Goal: Task Accomplishment & Management: Use online tool/utility

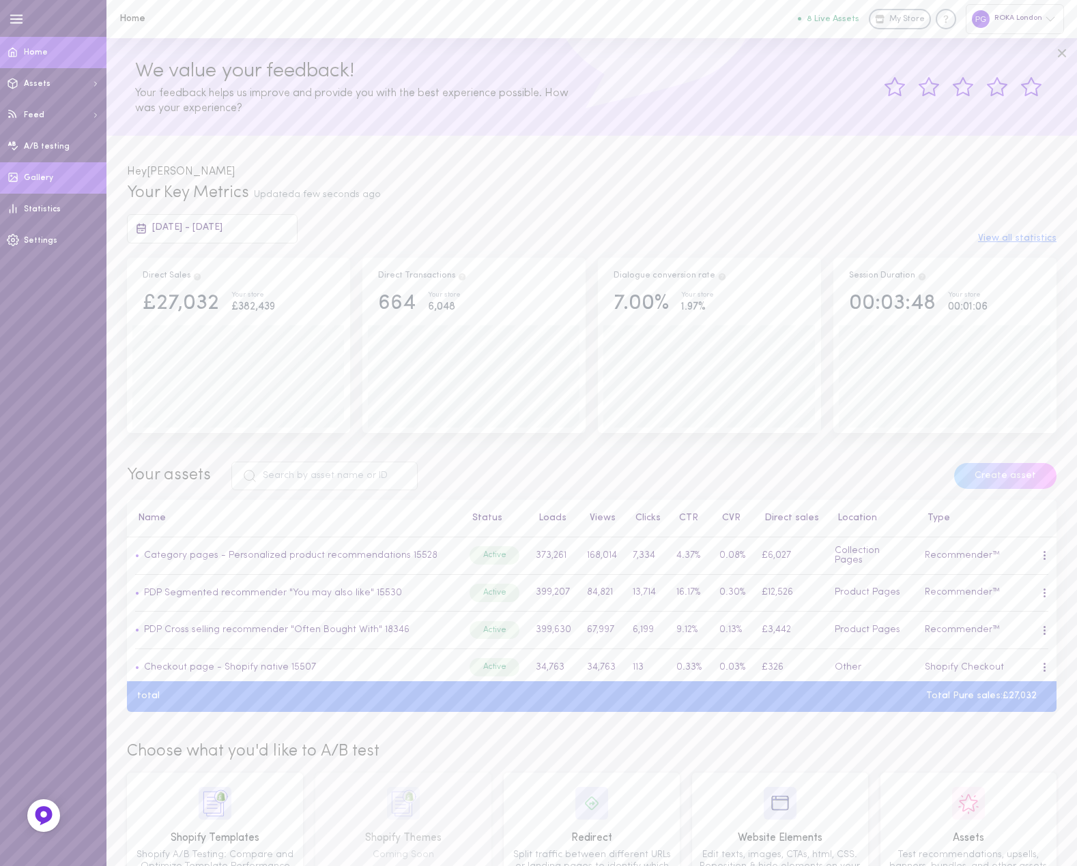
click at [57, 182] on link "Gallery" at bounding box center [53, 177] width 106 height 31
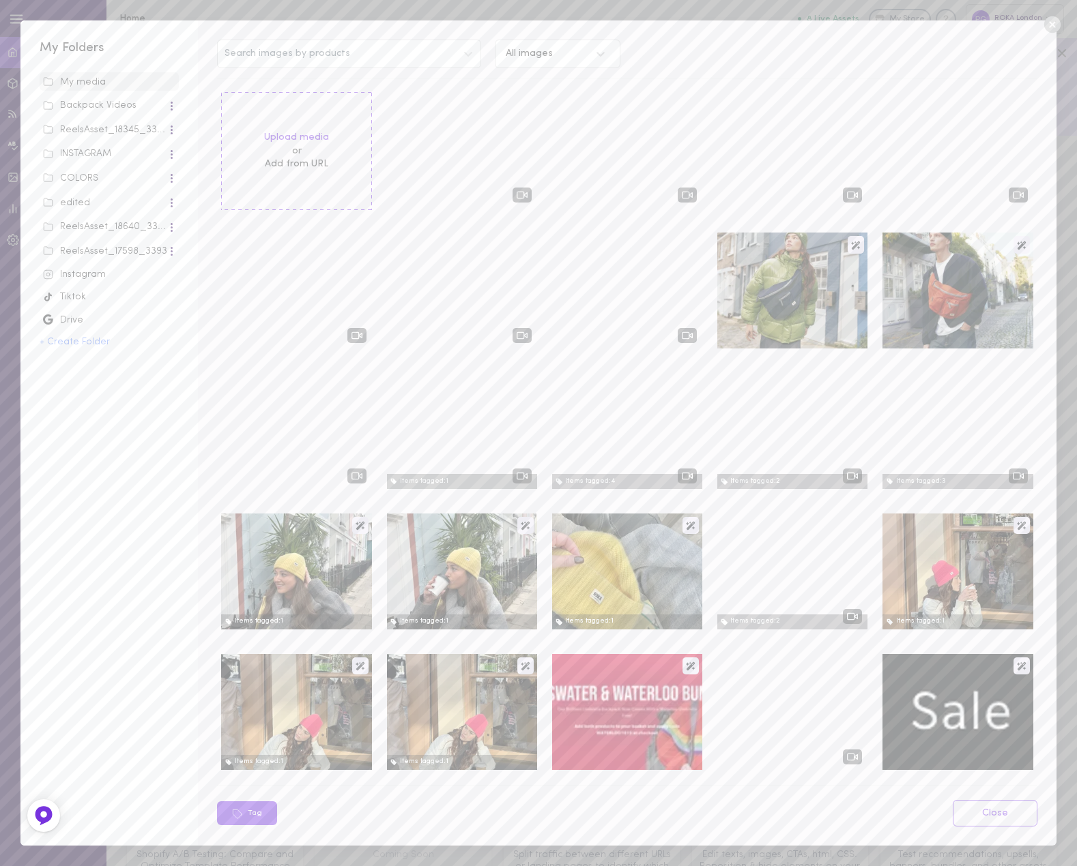
click at [1050, 20] on icon at bounding box center [1051, 24] width 16 height 16
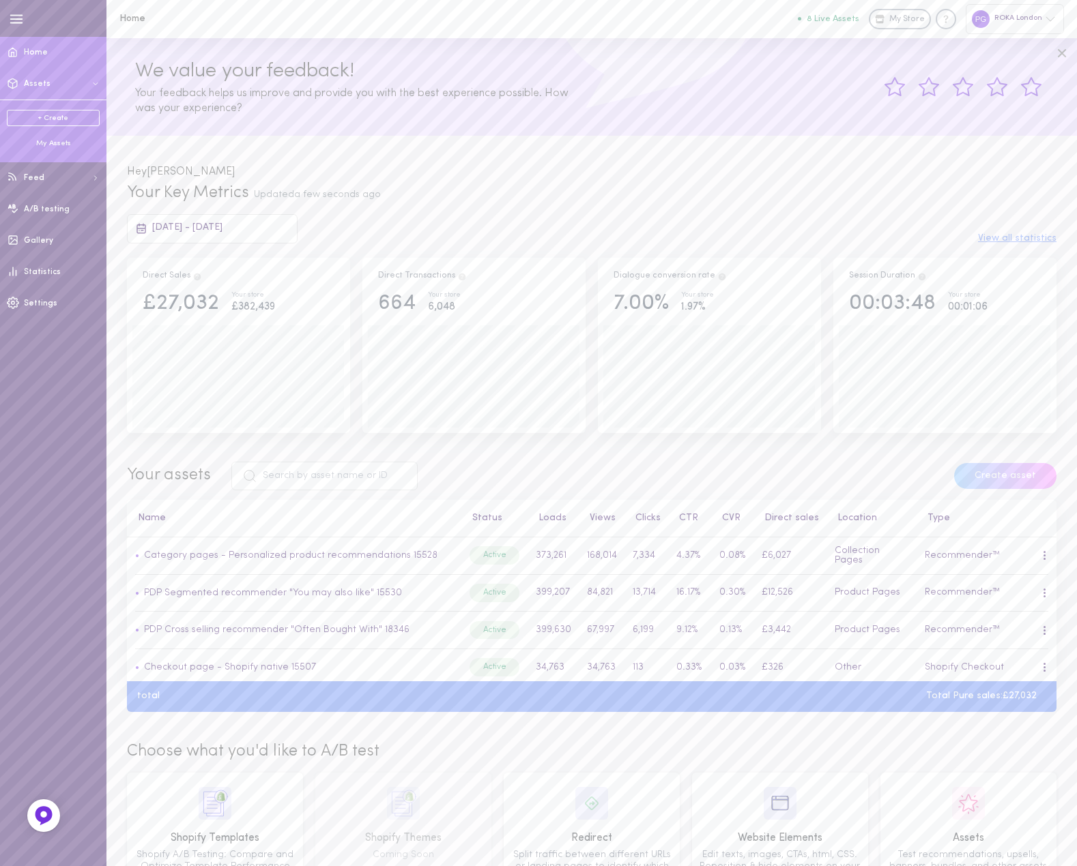
click at [64, 115] on link "+ Create" at bounding box center [53, 118] width 93 height 16
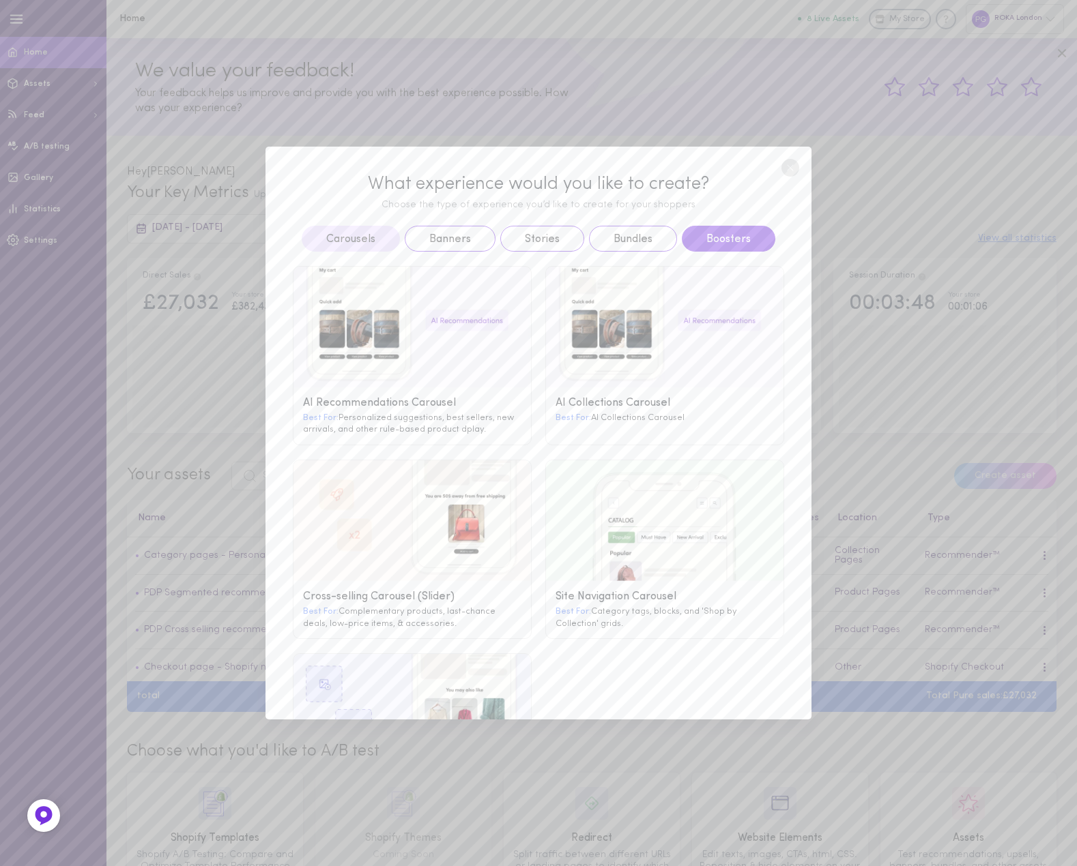
click at [727, 233] on button "Boosters" at bounding box center [728, 239] width 93 height 26
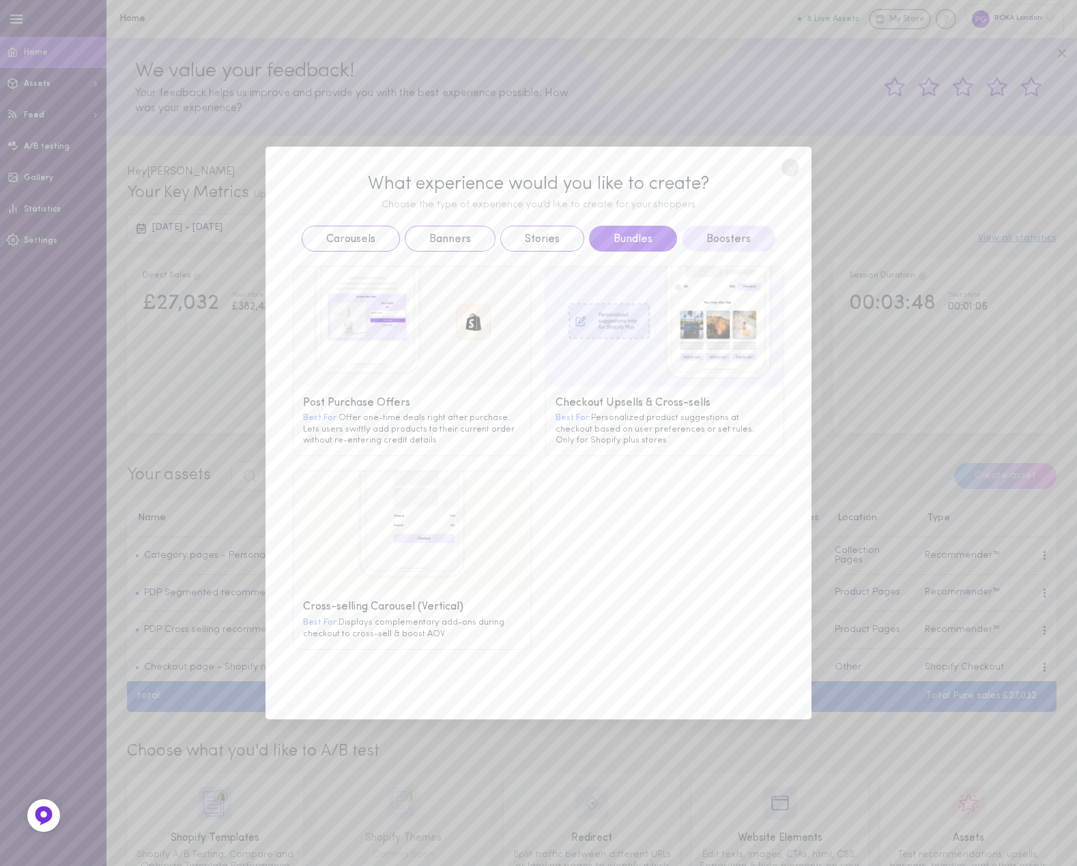
click at [627, 235] on button "Bundles" at bounding box center [633, 239] width 88 height 26
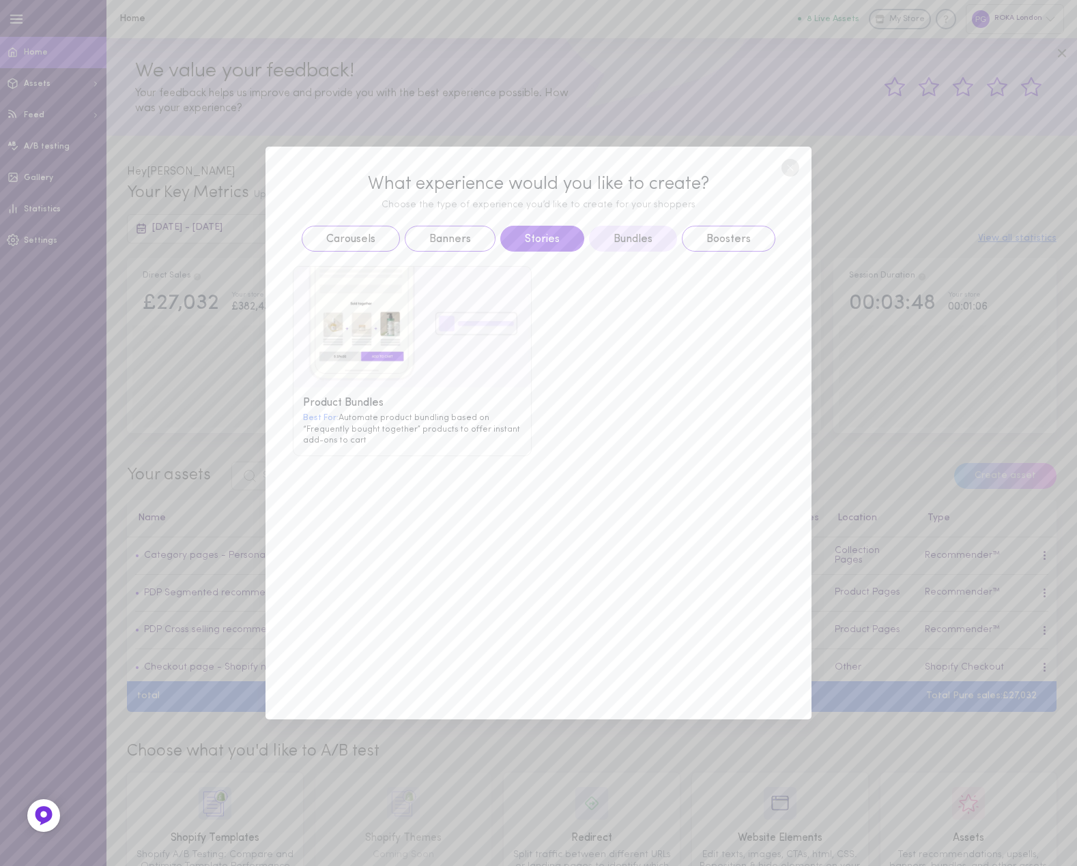
click at [544, 240] on button "Stories" at bounding box center [542, 239] width 84 height 26
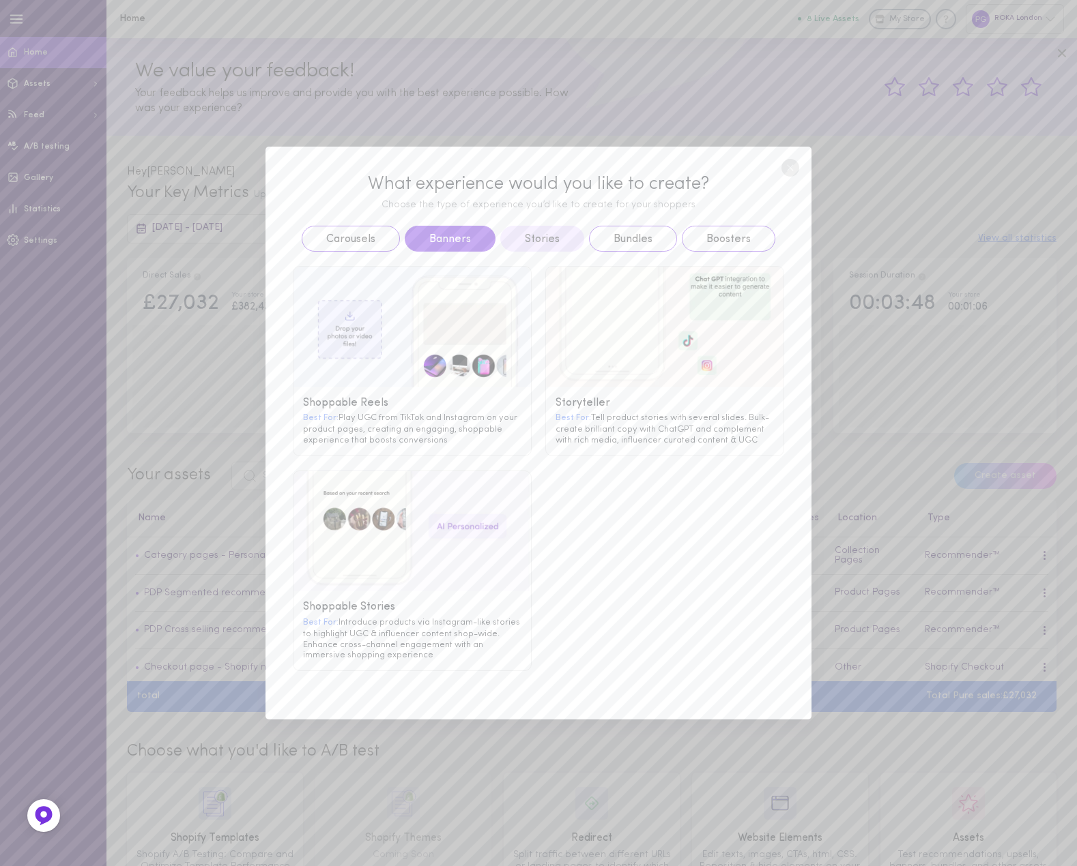
click at [465, 247] on button "Banners" at bounding box center [450, 239] width 91 height 26
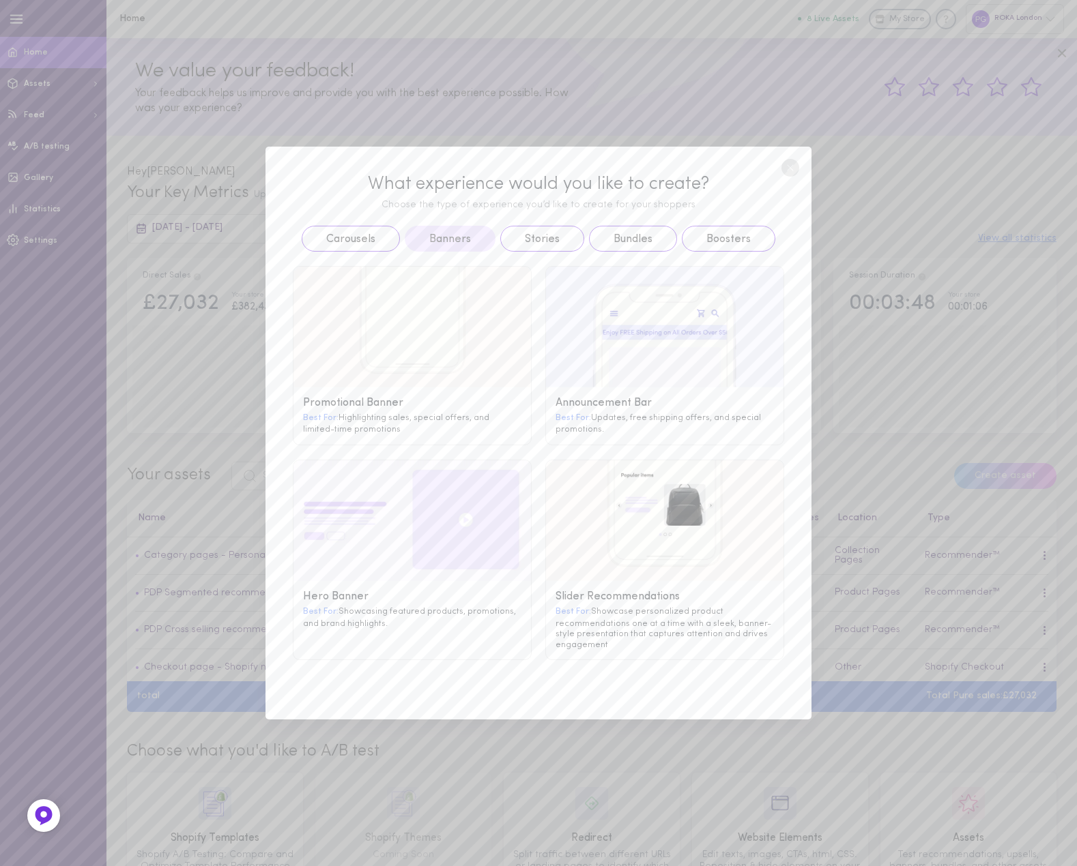
drag, startPoint x: 372, startPoint y: 240, endPoint x: 403, endPoint y: 261, distance: 37.3
click at [403, 261] on div "What experience would you like to create? Choose the type of experience you’d l…" at bounding box center [538, 433] width 546 height 573
click at [547, 242] on button "Stories" at bounding box center [542, 239] width 84 height 26
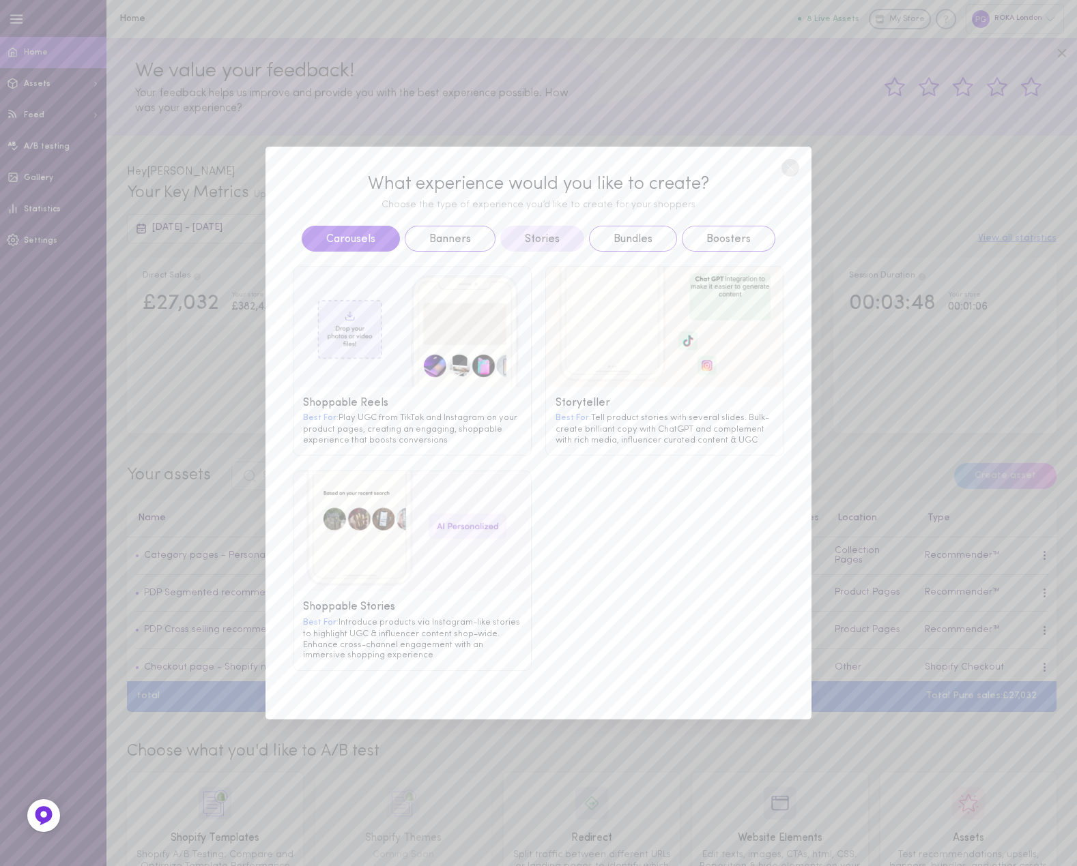
click at [375, 239] on button "Carousels" at bounding box center [351, 239] width 98 height 26
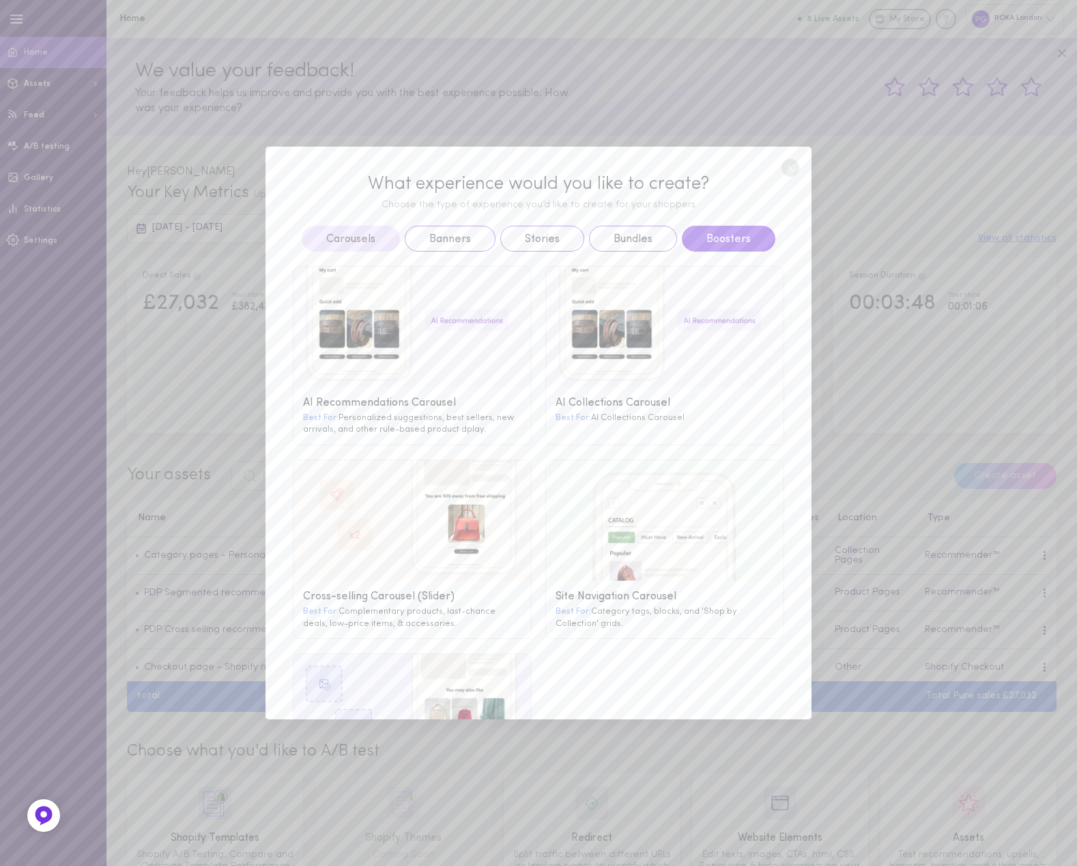
click at [701, 239] on button "Boosters" at bounding box center [728, 239] width 93 height 26
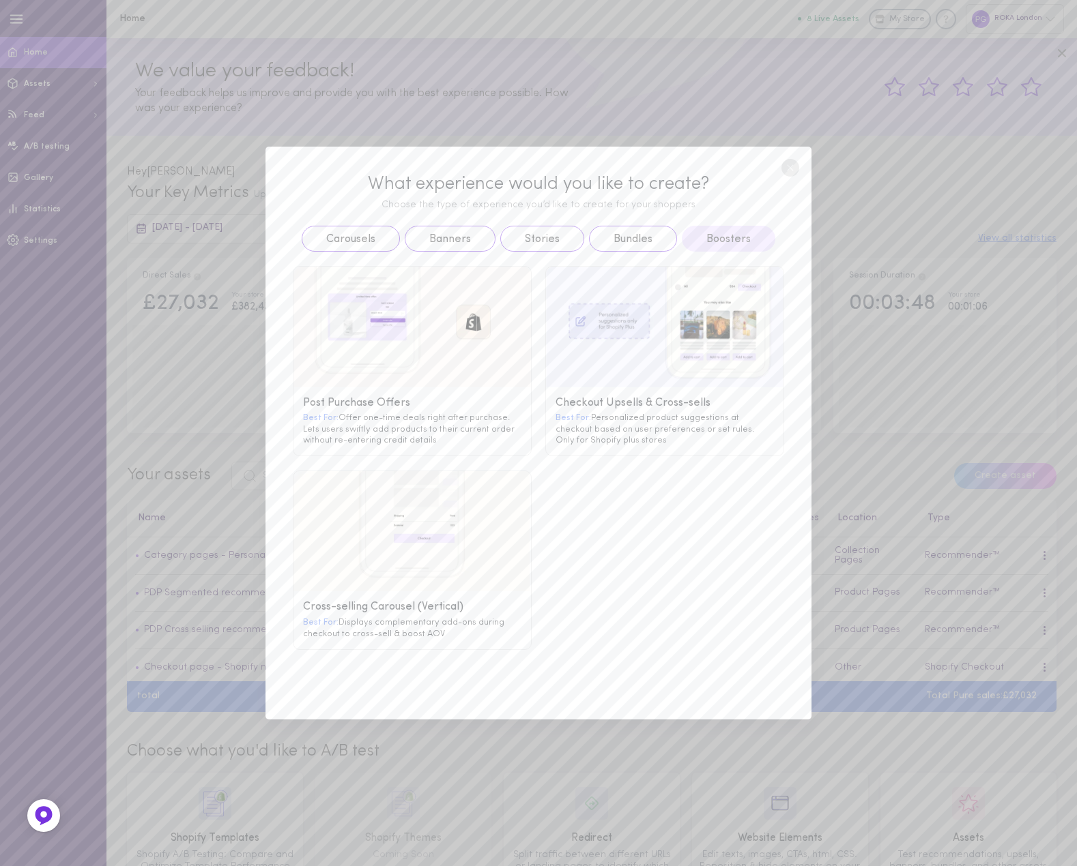
click at [794, 164] on circle at bounding box center [790, 168] width 18 height 18
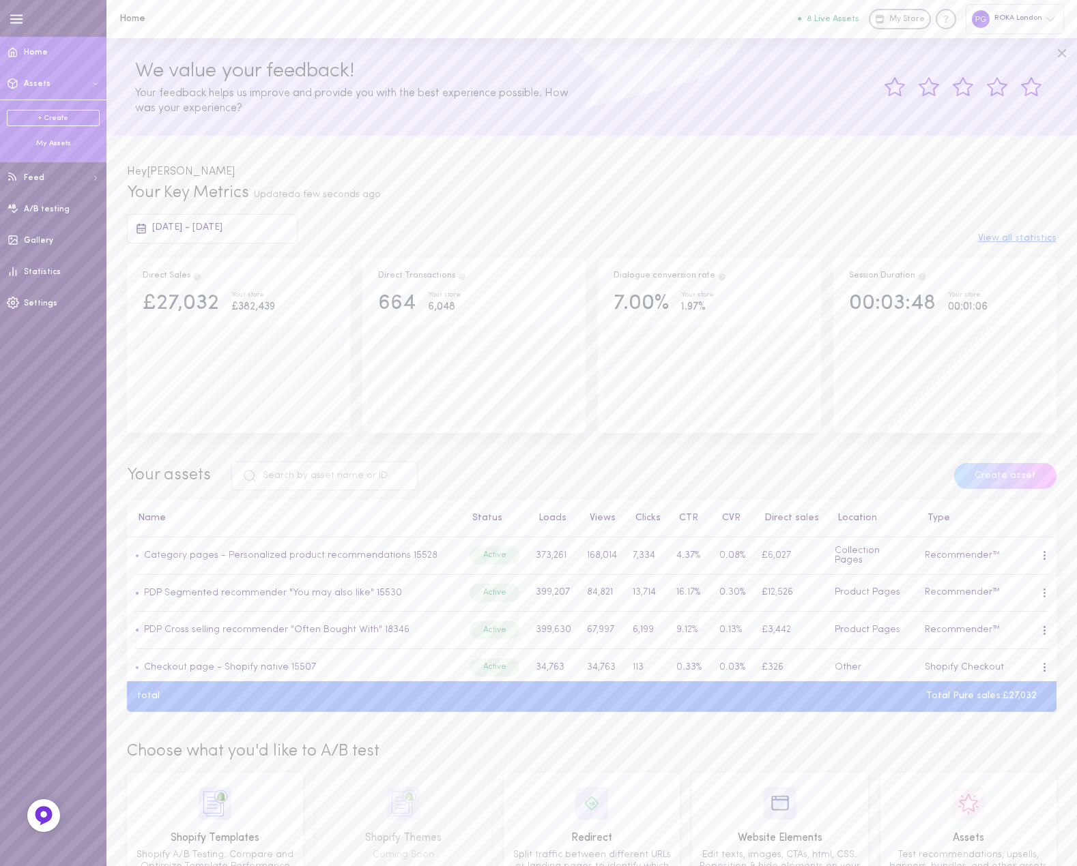
click at [75, 83] on button "Assets" at bounding box center [53, 83] width 106 height 31
click at [64, 119] on button "Feed" at bounding box center [53, 115] width 106 height 31
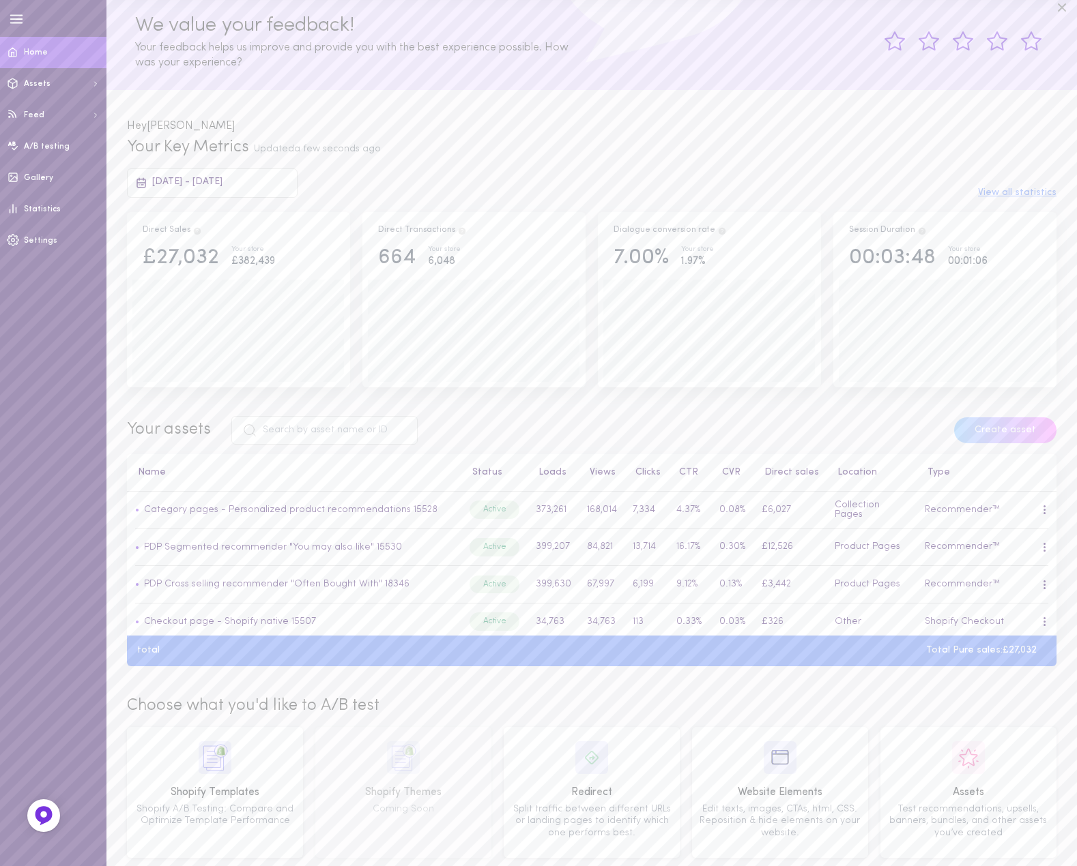
scroll to position [67, 0]
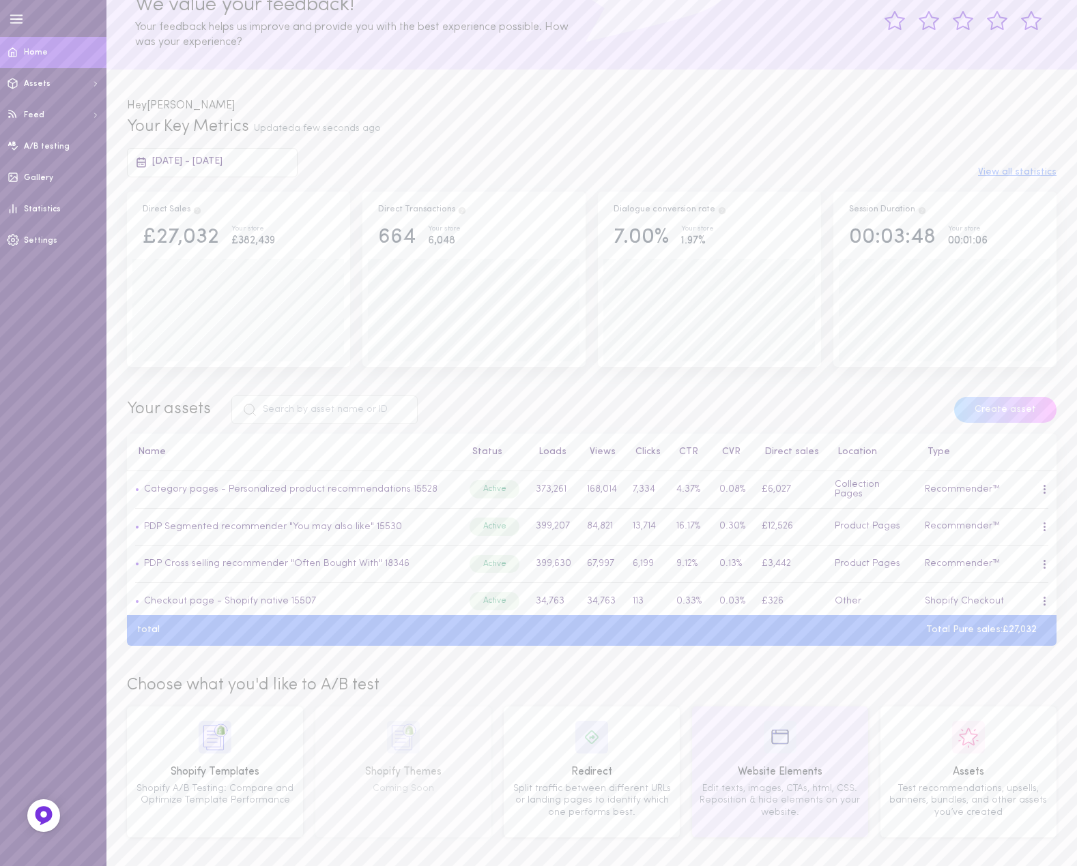
click at [816, 755] on div "Website Elements Edit texts, images, CTAs, html, CSS. Reposition & hide element…" at bounding box center [780, 772] width 166 height 102
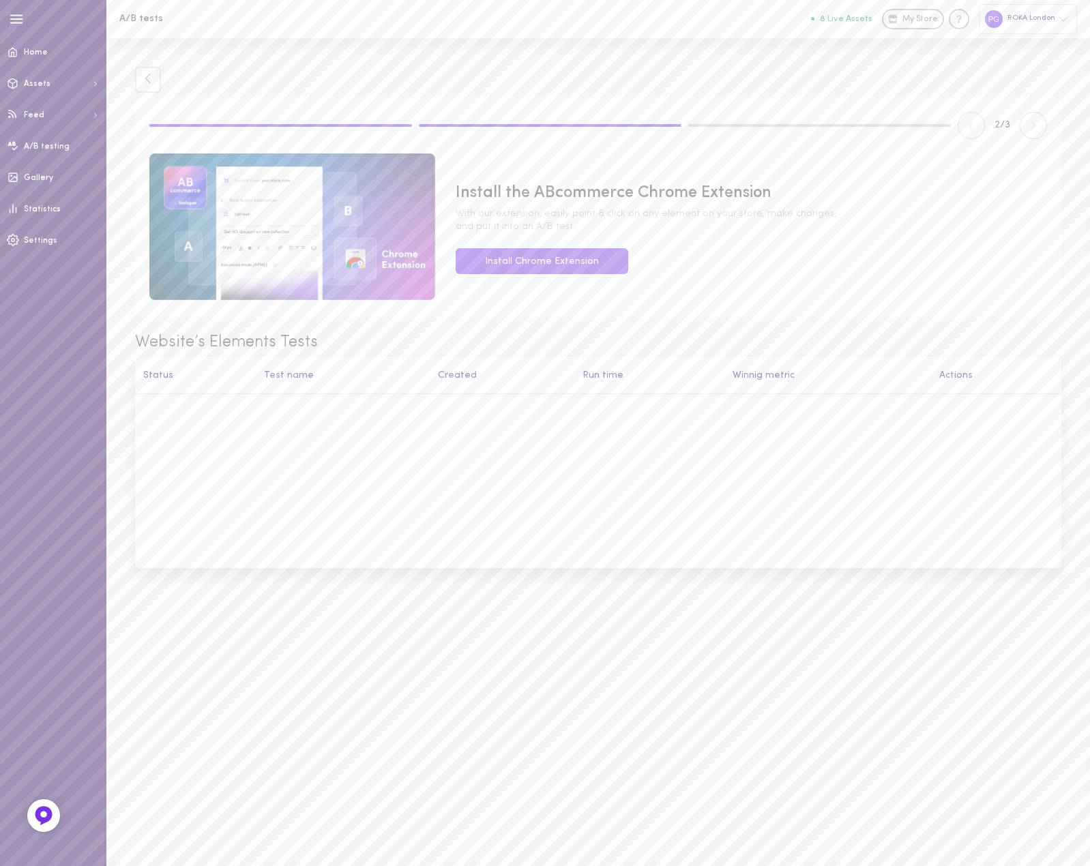
click at [1025, 121] on button at bounding box center [1033, 125] width 27 height 27
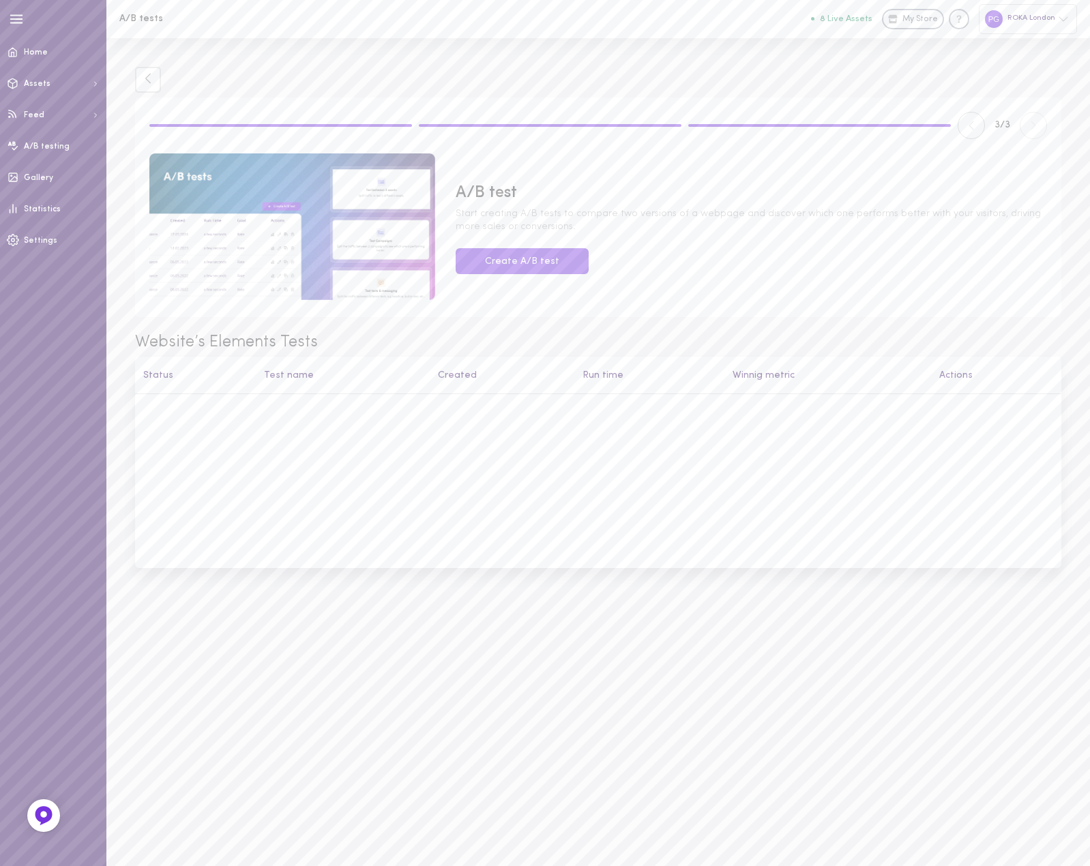
click at [1000, 121] on span "3 / 3" at bounding box center [1003, 126] width 16 height 14
click at [985, 126] on button at bounding box center [971, 125] width 27 height 27
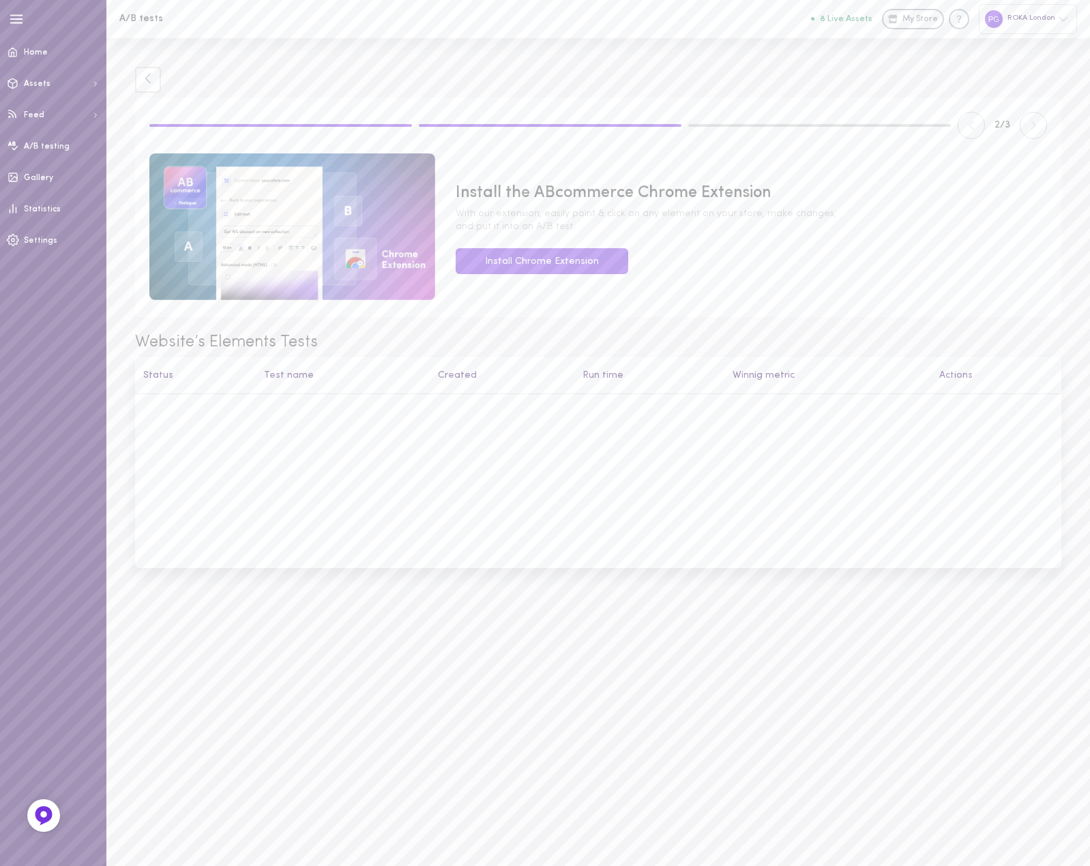
click at [981, 127] on button at bounding box center [971, 125] width 27 height 27
